Goal: Check status

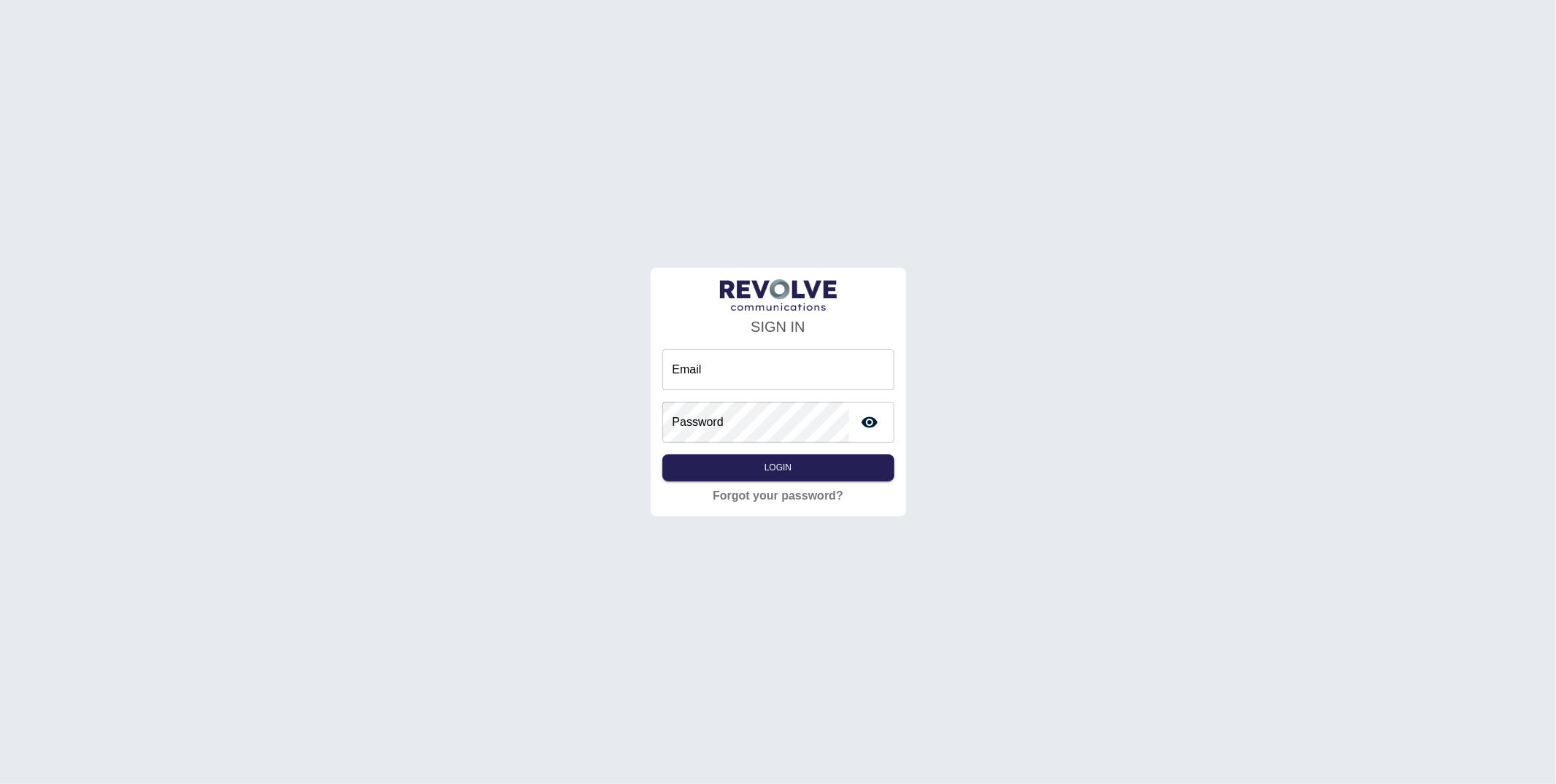
drag, startPoint x: 706, startPoint y: 371, endPoint x: 718, endPoint y: 377, distance: 13.4
click at [706, 371] on input "Email" at bounding box center [778, 370] width 232 height 41
type input "**********"
click at [853, 471] on button "Login" at bounding box center [778, 467] width 232 height 27
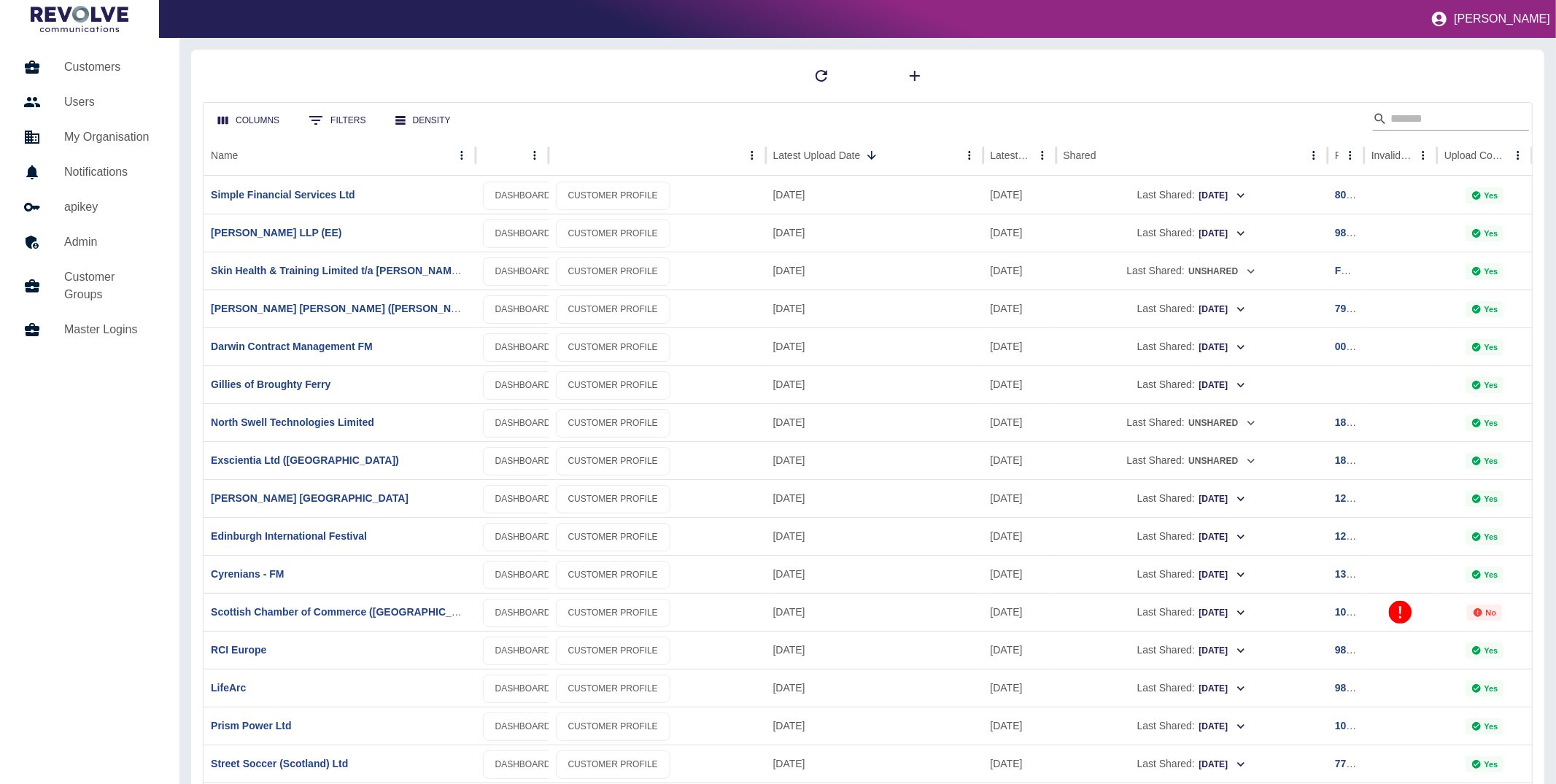
click at [1401, 125] on input "Search" at bounding box center [1449, 118] width 117 height 23
type input "******"
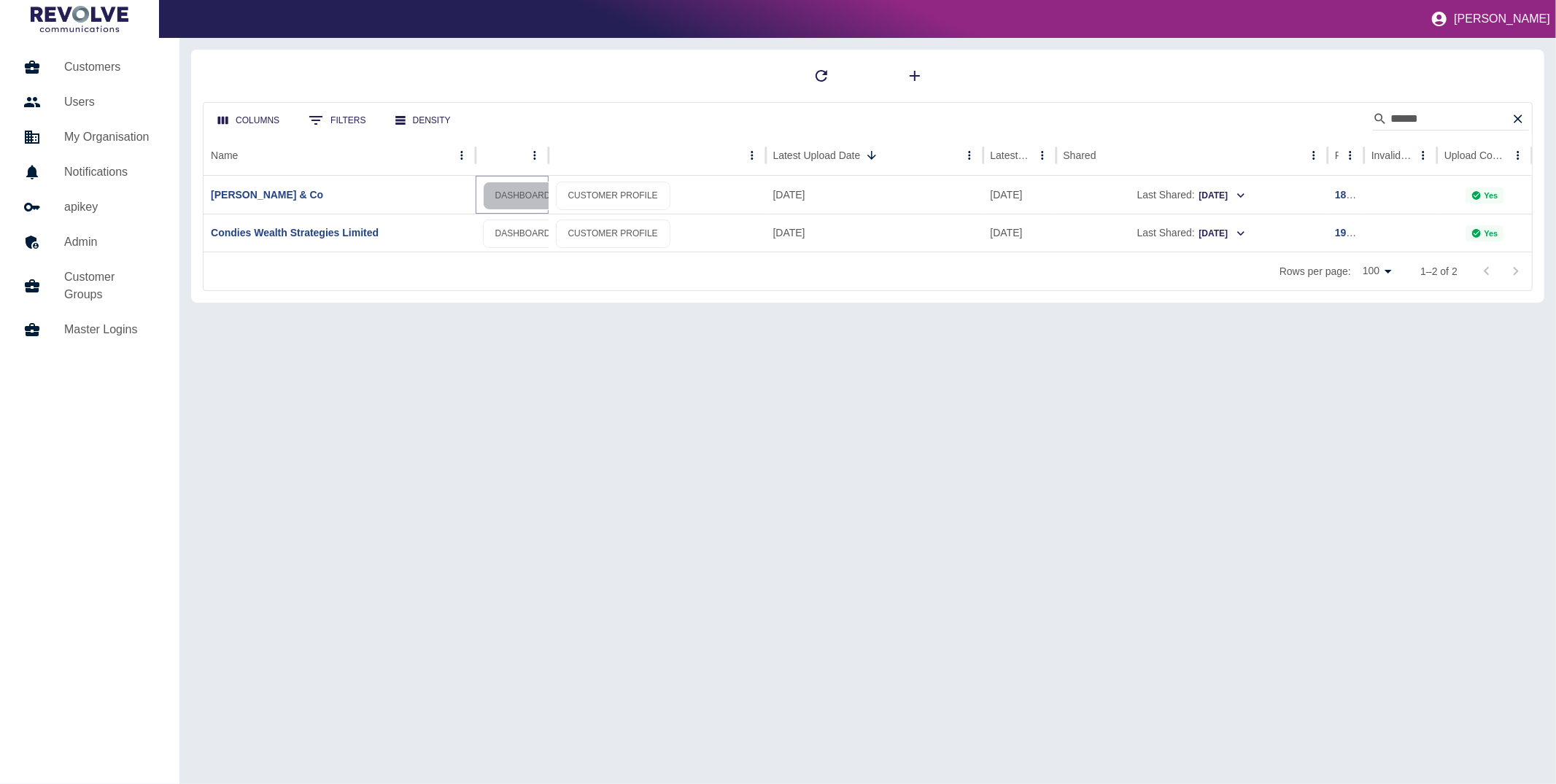
click at [527, 193] on link "DASHBOARD" at bounding box center [523, 196] width 81 height 28
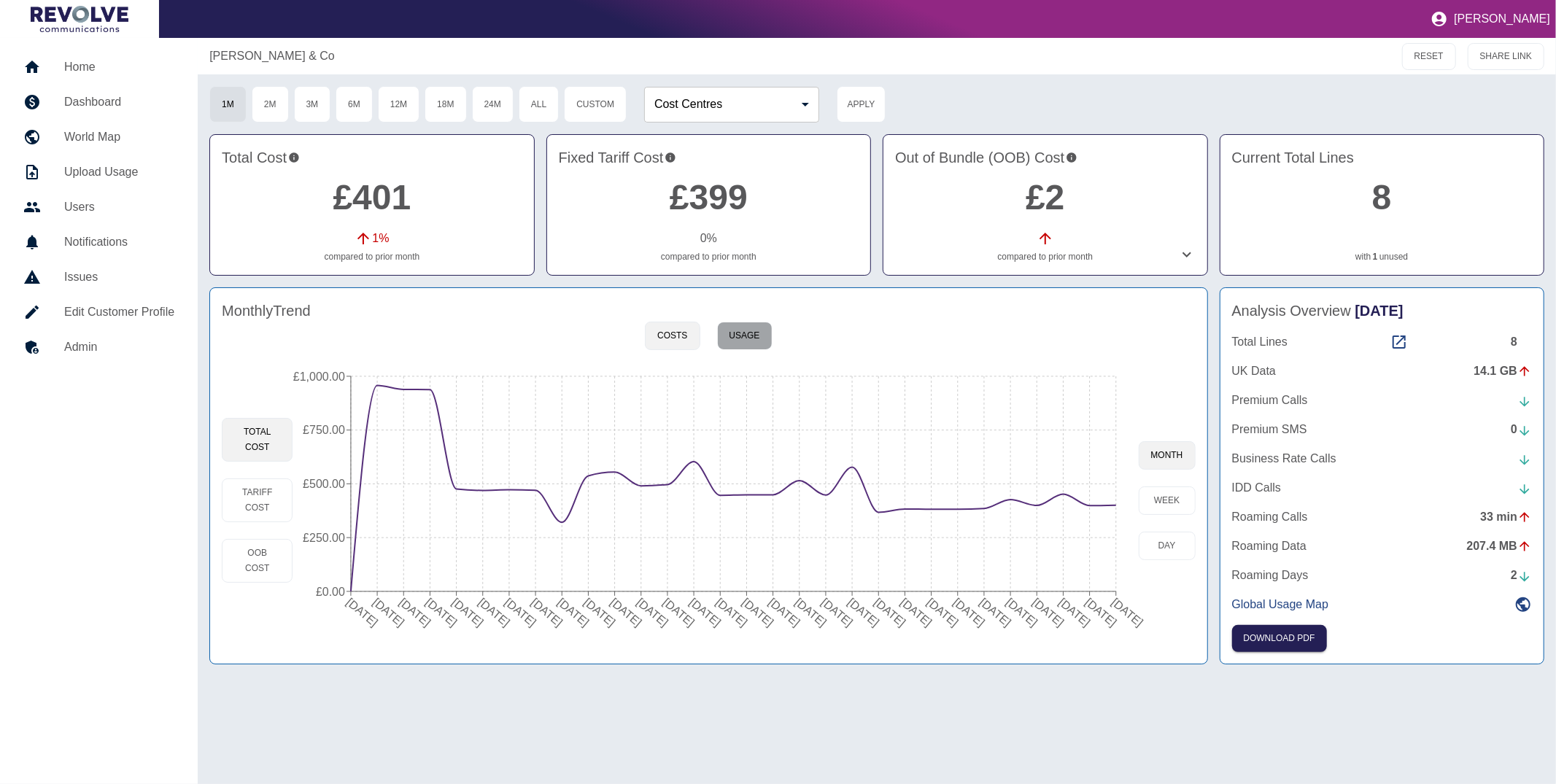
click at [745, 338] on button "Usage" at bounding box center [745, 335] width 56 height 28
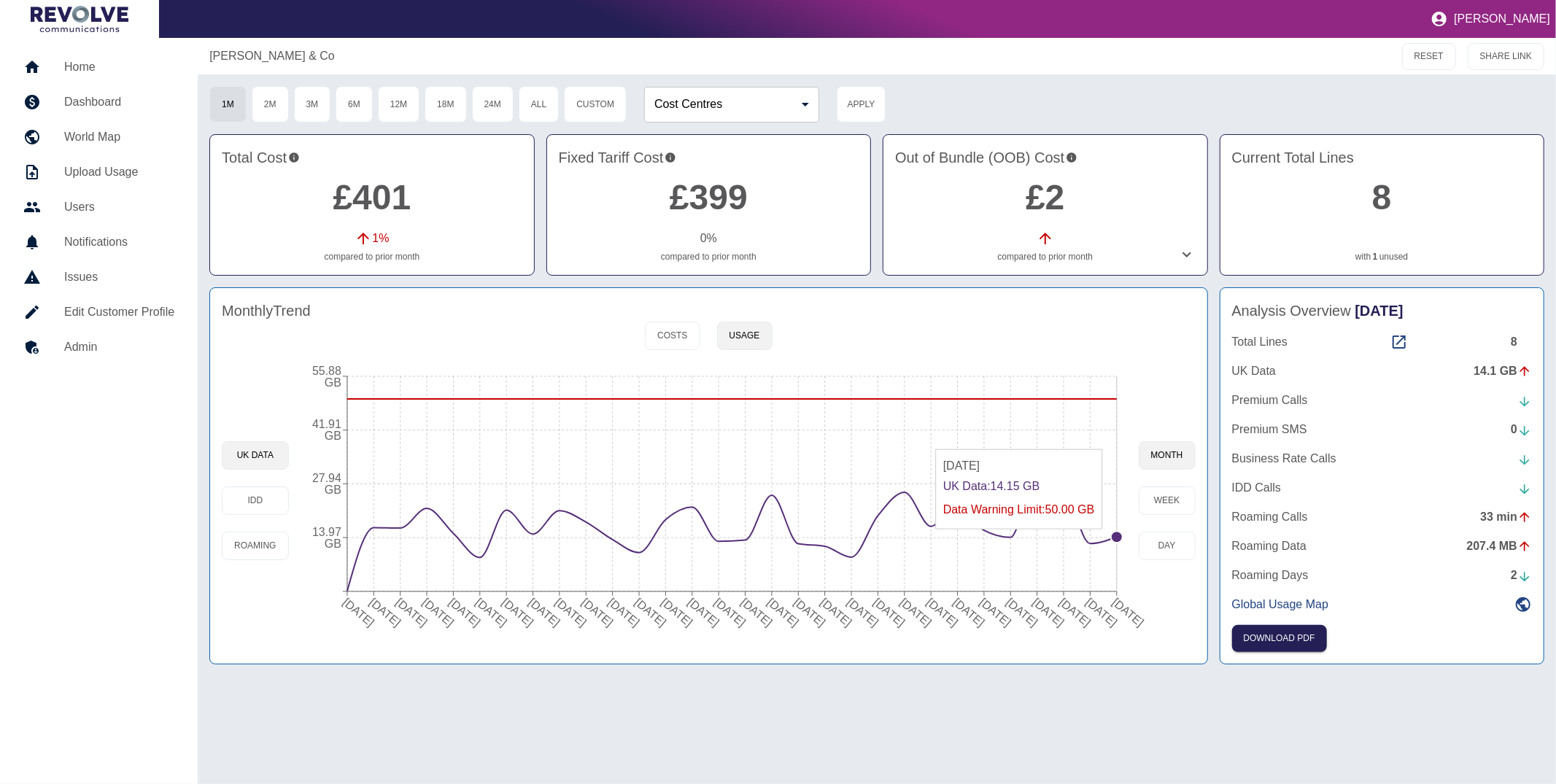
click at [1116, 537] on circle at bounding box center [1118, 537] width 12 height 12
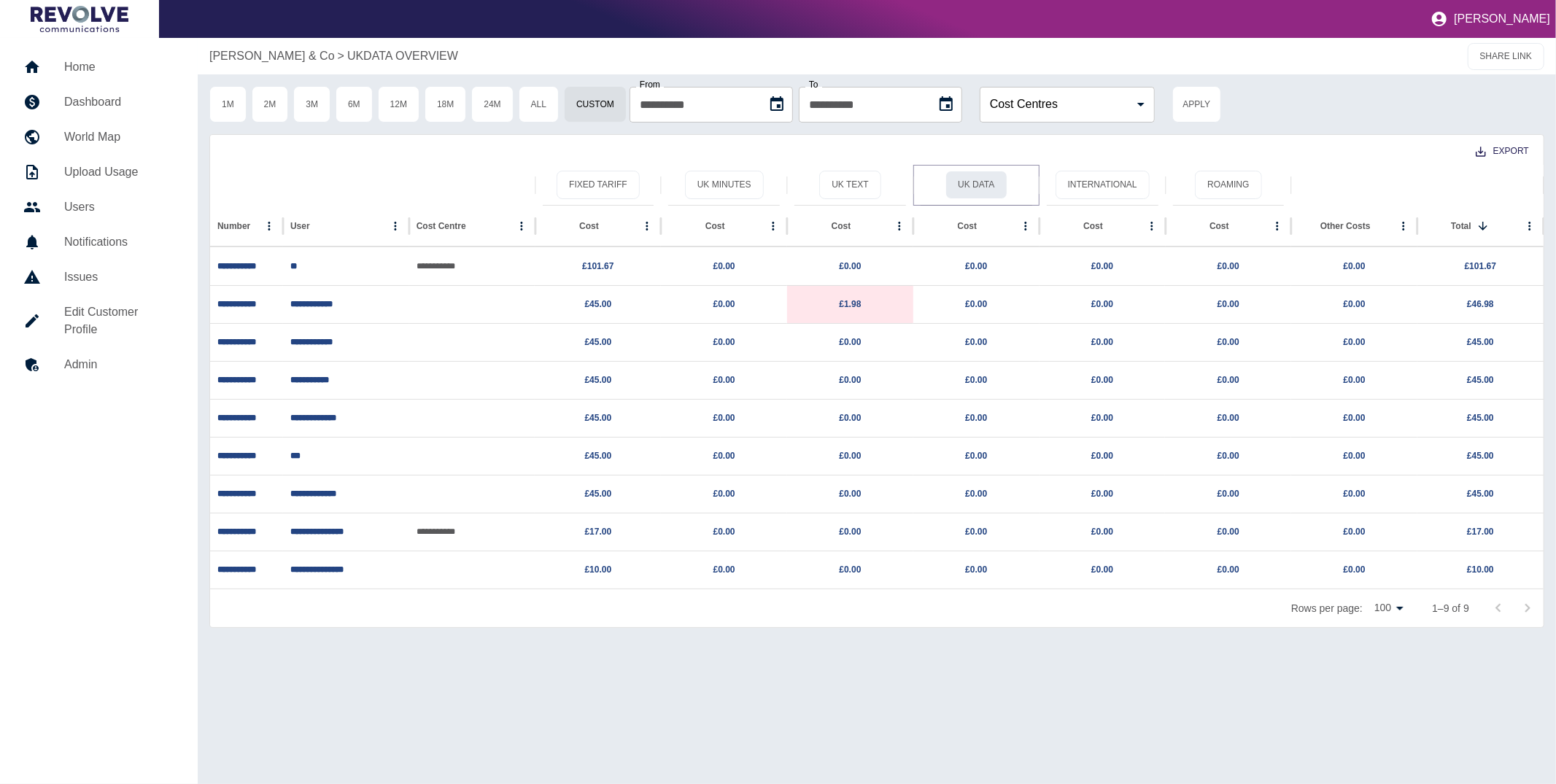
click at [956, 172] on button "UK Data" at bounding box center [975, 184] width 61 height 28
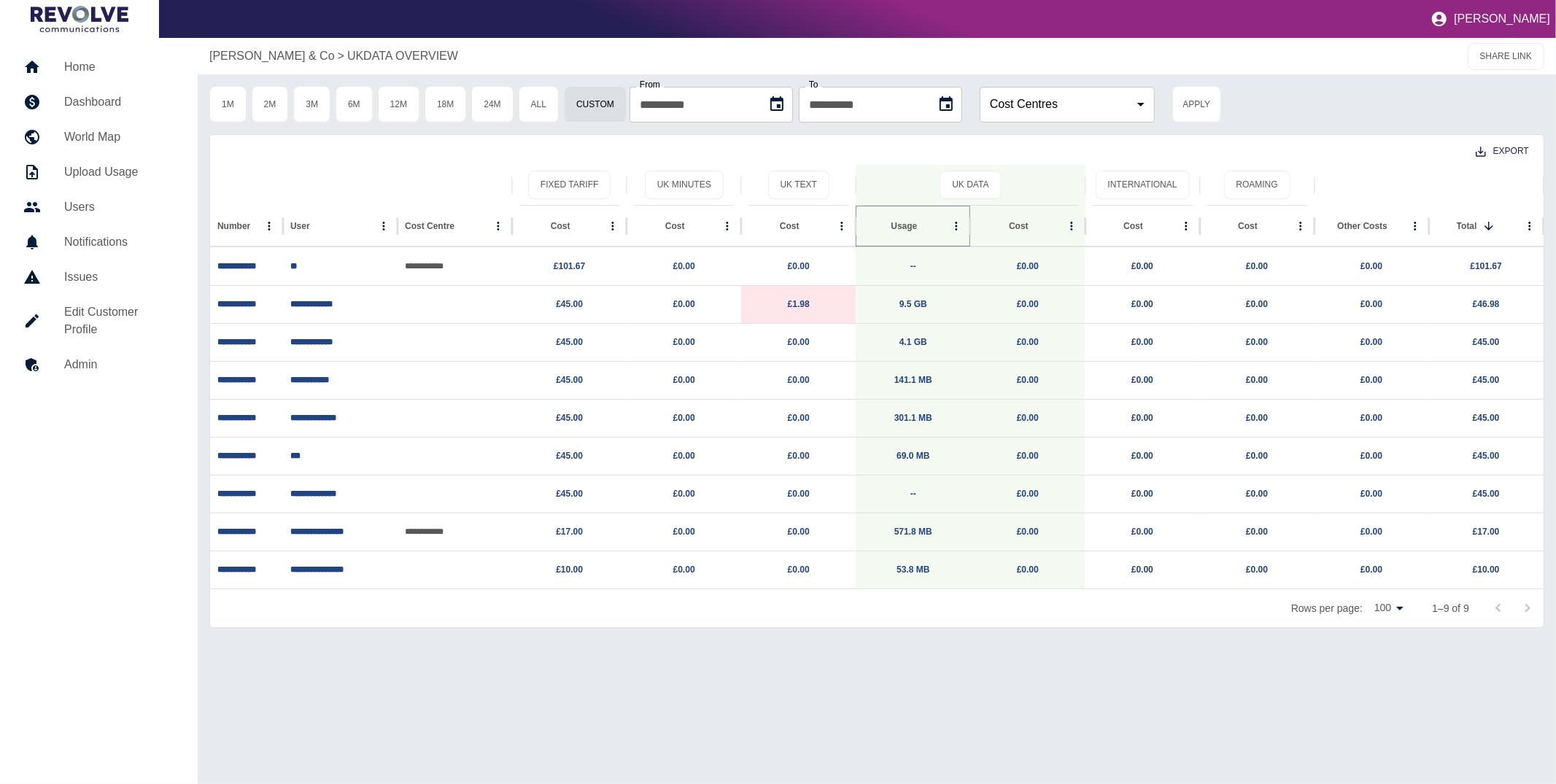
click at [922, 222] on icon "Sort" at bounding box center [928, 226] width 13 height 13
